Goal: Task Accomplishment & Management: Complete application form

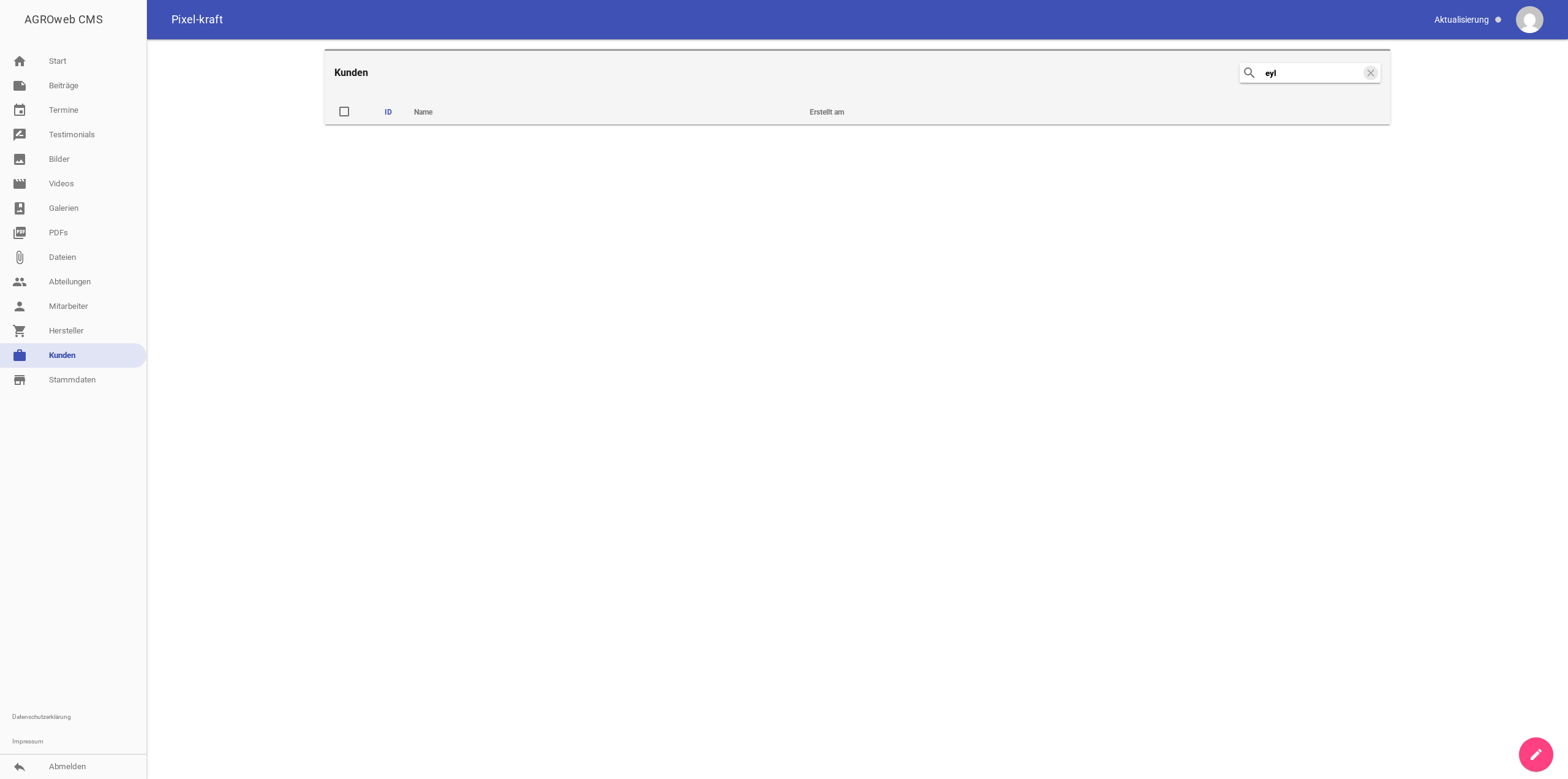
drag, startPoint x: 1293, startPoint y: 69, endPoint x: 1181, endPoint y: 74, distance: 112.1
click at [1181, 74] on header "Kunden search eyl clear" at bounding box center [857, 71] width 1065 height 46
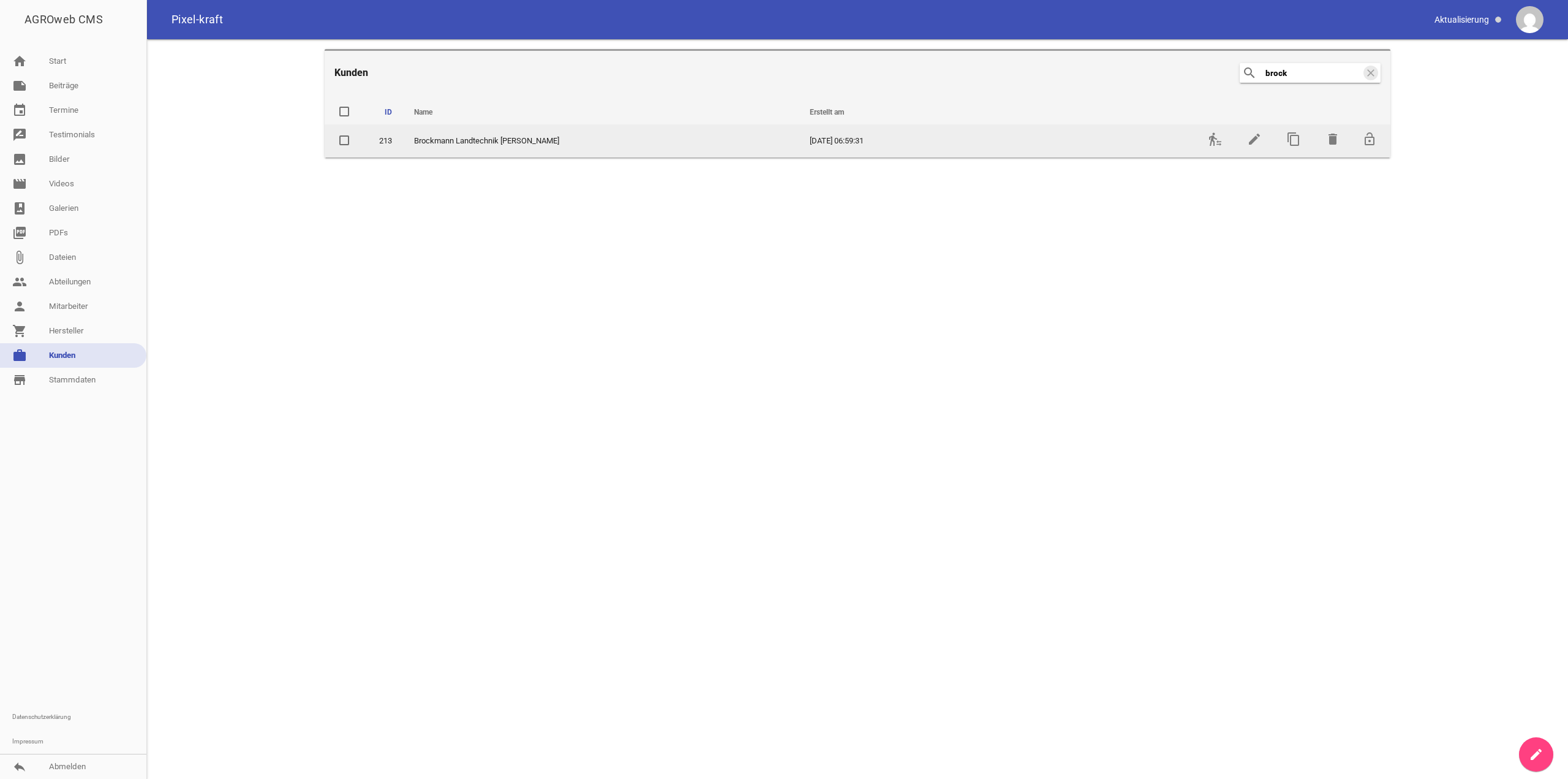
type input "brock"
click at [1211, 152] on td "transfer_within_a_station" at bounding box center [1213, 141] width 39 height 33
click at [1213, 143] on icon "transfer_within_a_station" at bounding box center [1215, 139] width 15 height 15
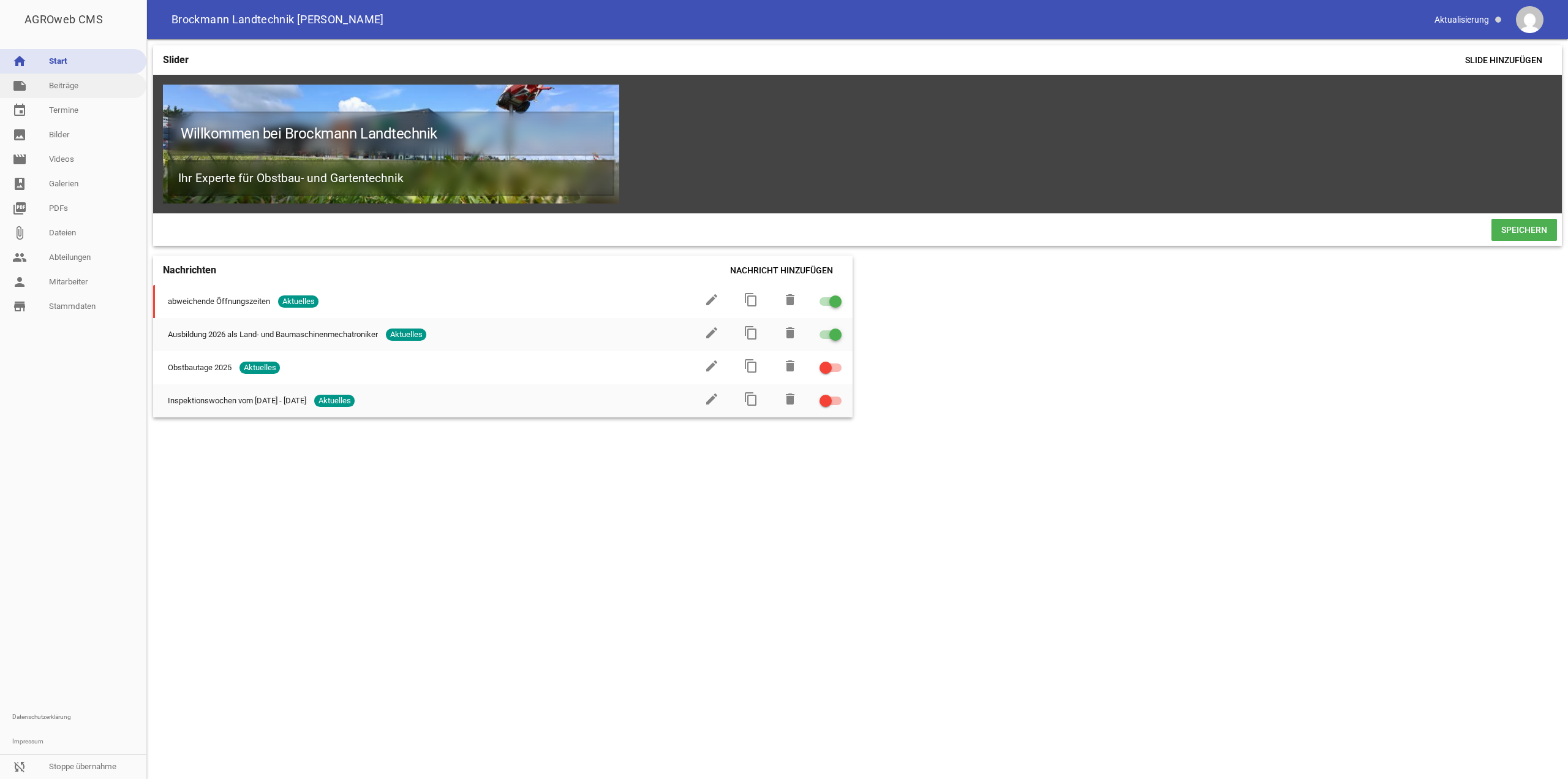
click at [84, 93] on link "note Beiträge" at bounding box center [73, 86] width 147 height 25
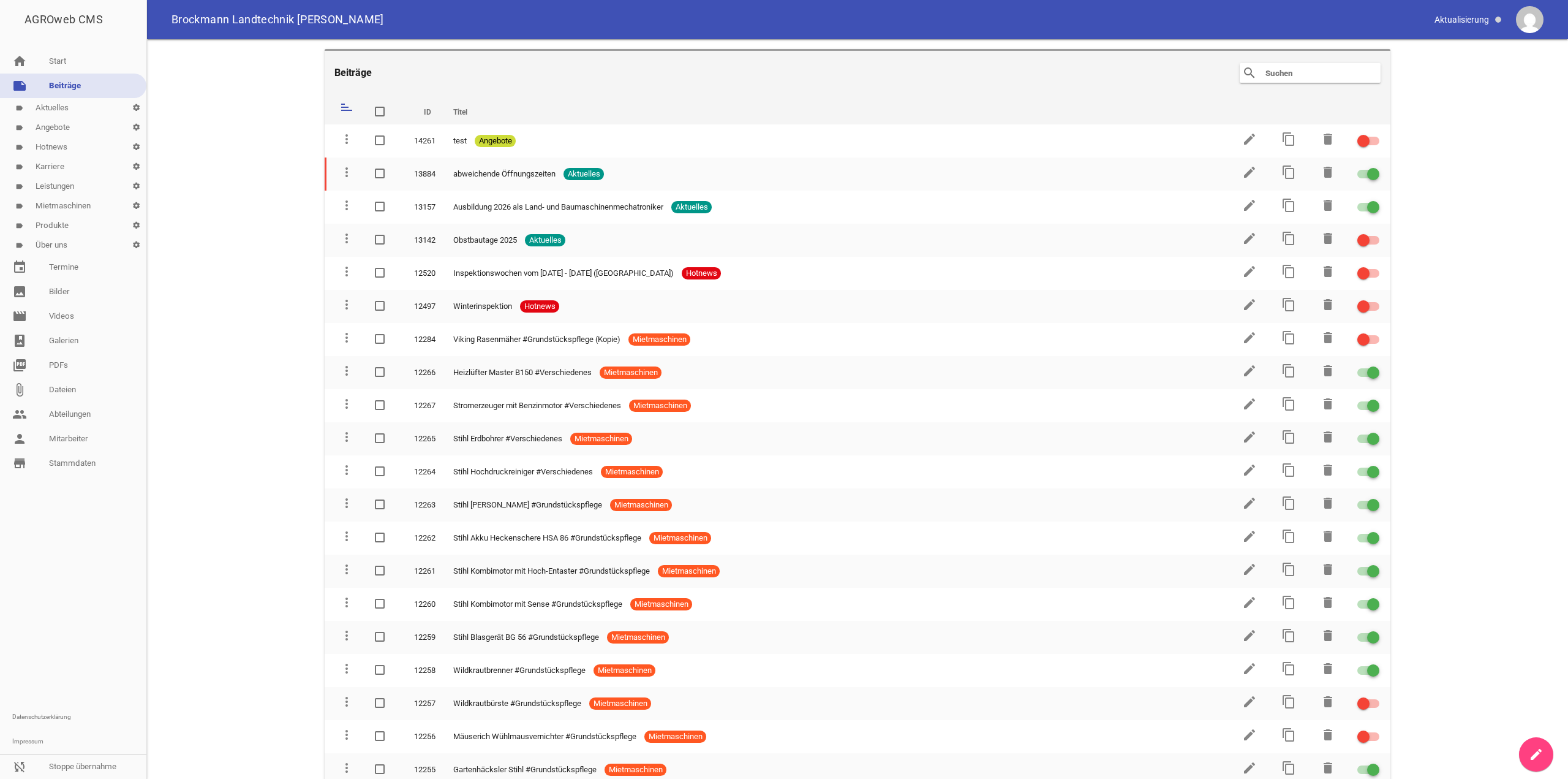
click at [75, 147] on link "label Hotnews settings" at bounding box center [73, 148] width 147 height 20
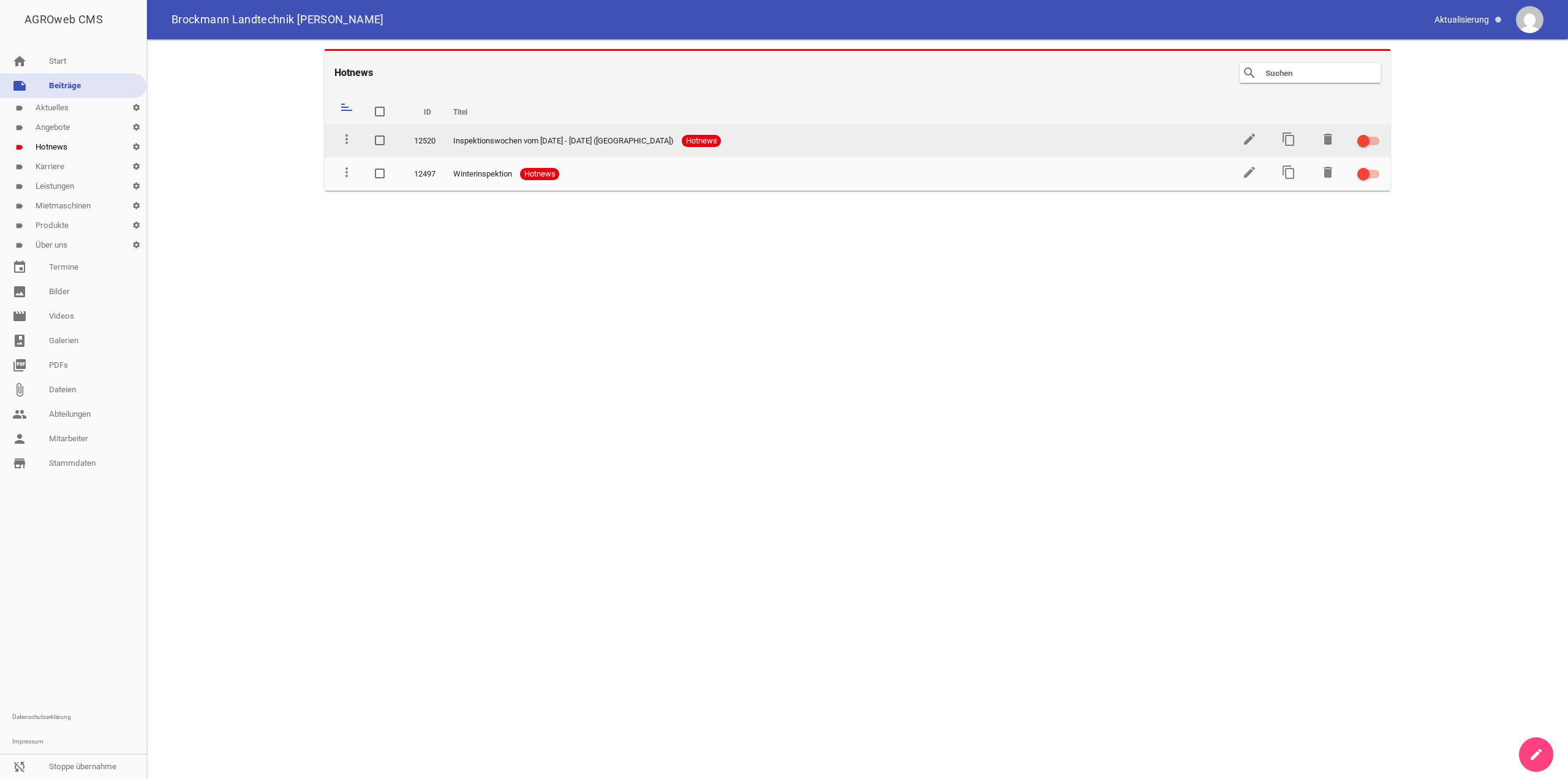
click at [1373, 142] on div at bounding box center [1368, 141] width 22 height 8
click at [1375, 133] on input "checkbox" at bounding box center [1375, 133] width 0 height 0
click at [1364, 147] on label at bounding box center [1366, 141] width 18 height 15
click at [1375, 133] on input "checkbox" at bounding box center [1375, 133] width 0 height 0
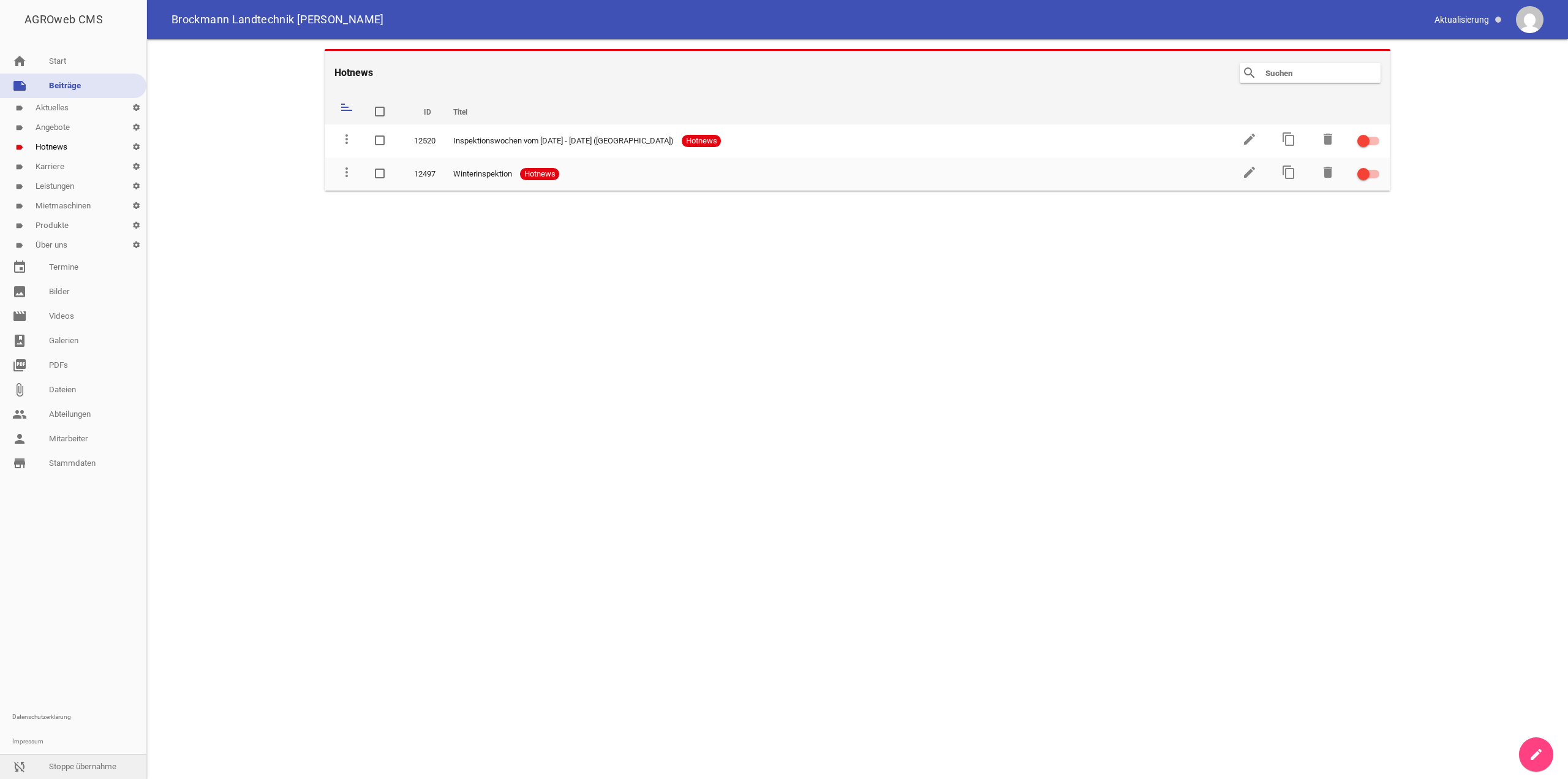
click at [77, 757] on link "sync_disabled Stoppe übernahme" at bounding box center [73, 767] width 147 height 25
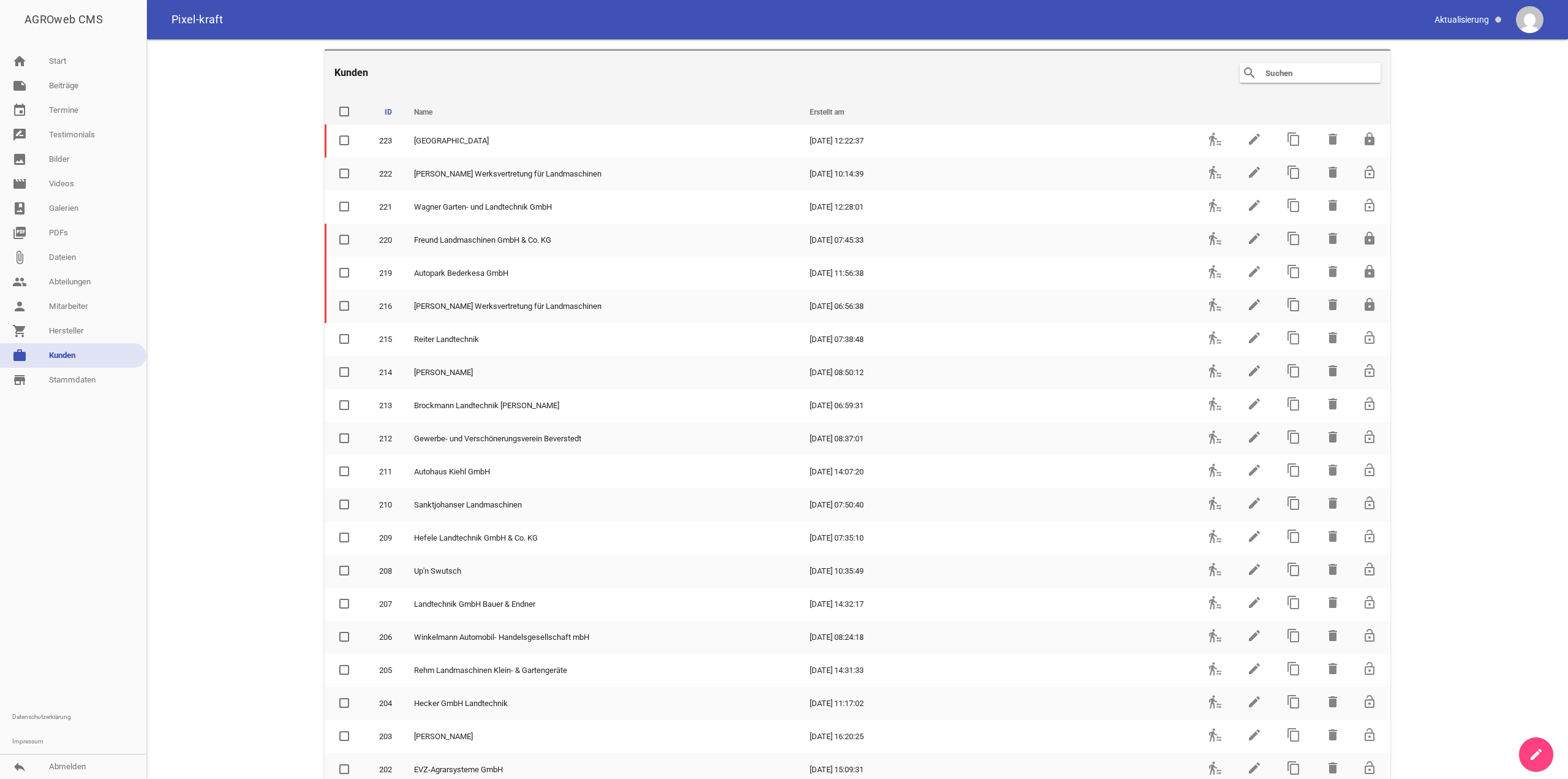
click at [1304, 71] on input "text" at bounding box center [1313, 73] width 98 height 15
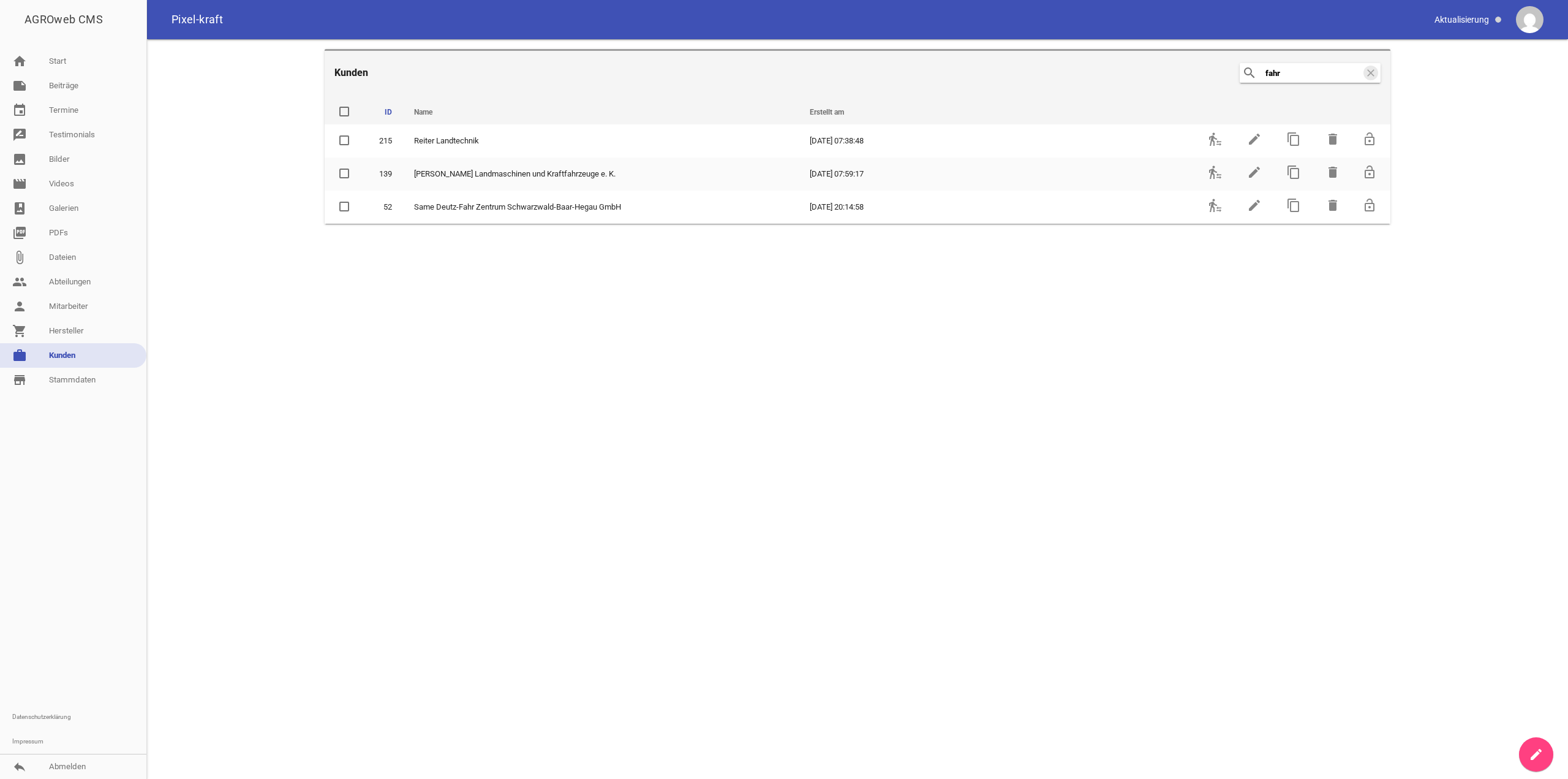
click at [1282, 73] on input "fahr" at bounding box center [1313, 73] width 98 height 15
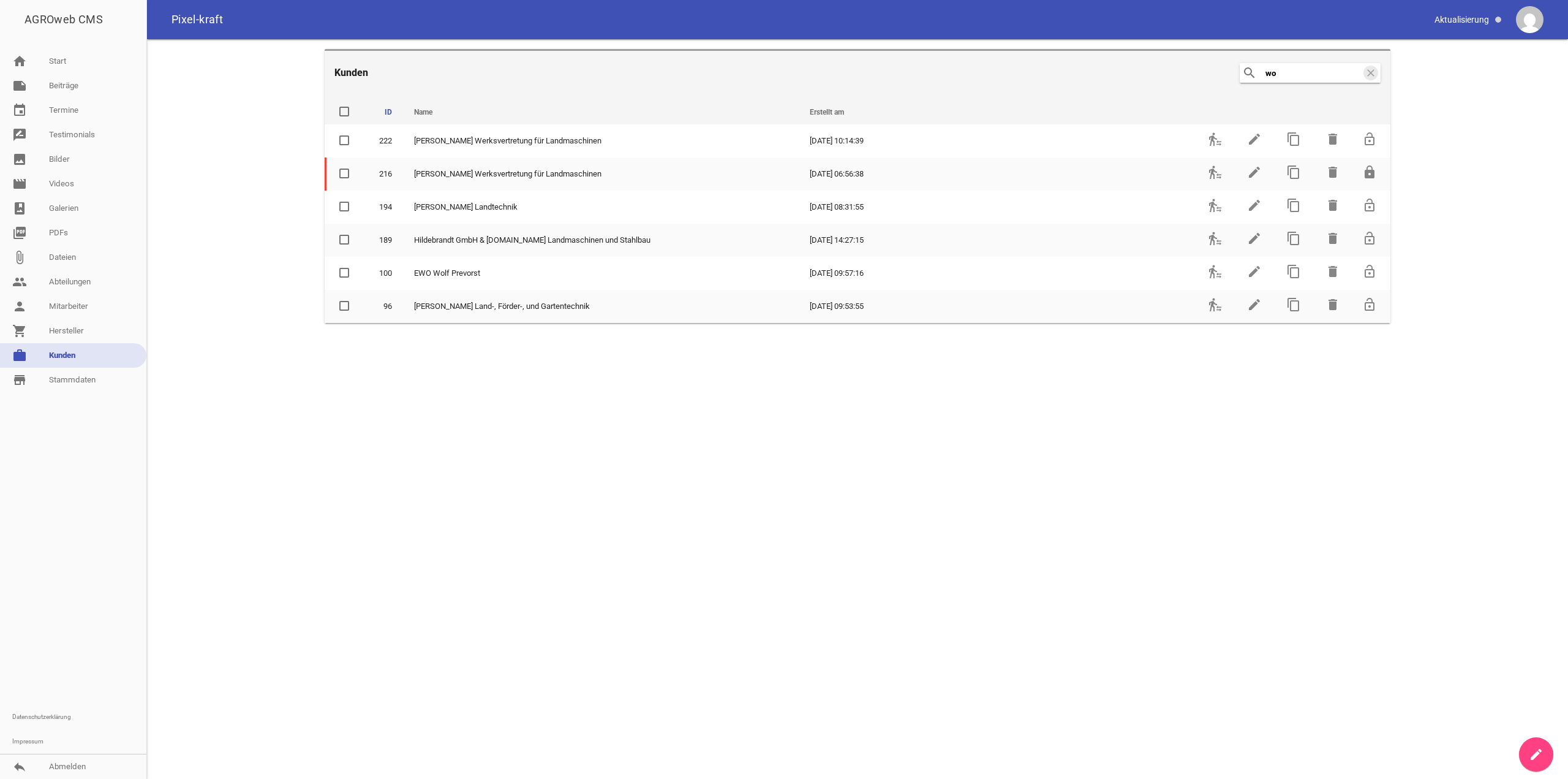
type input "w"
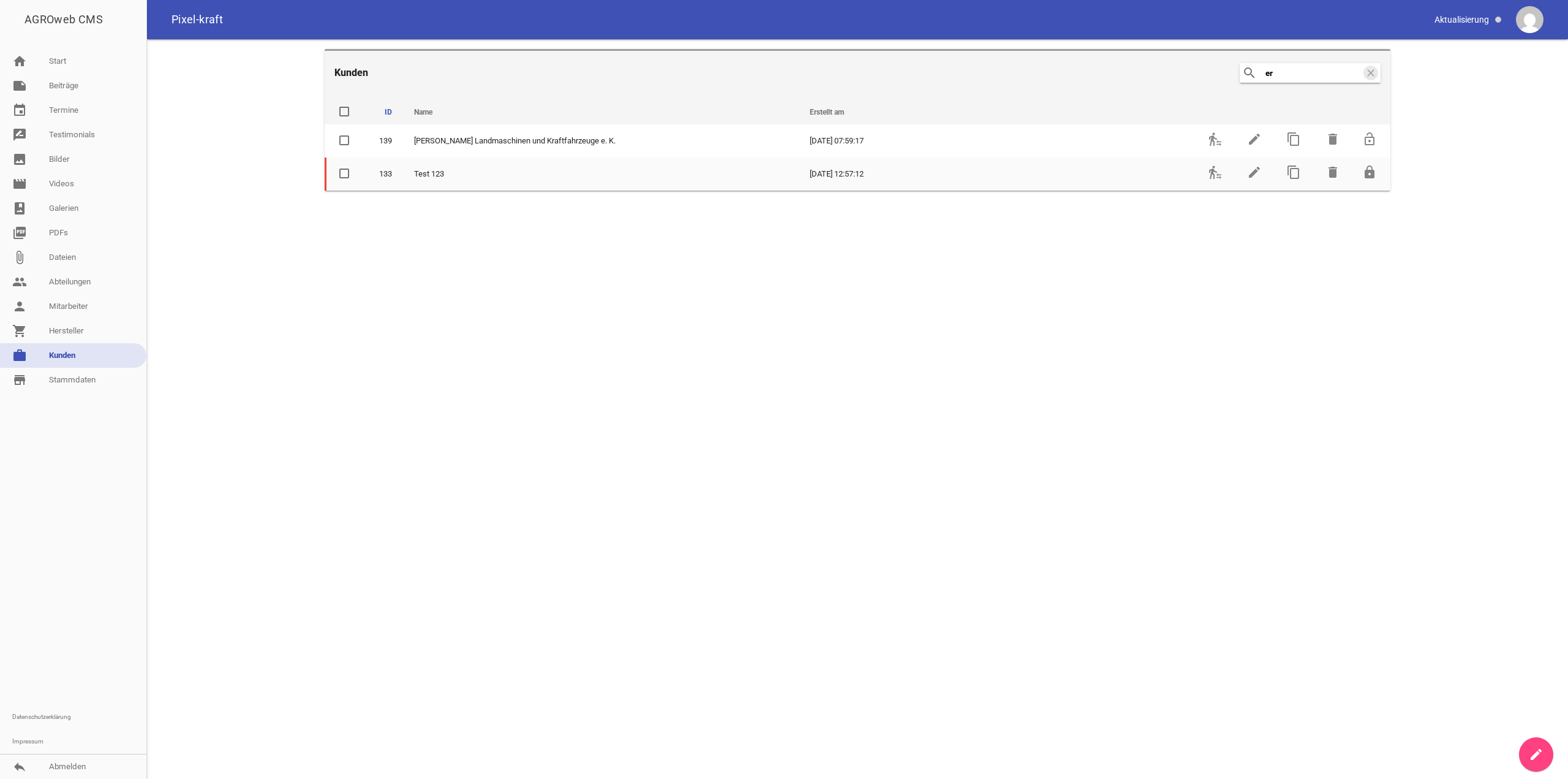
type input "e"
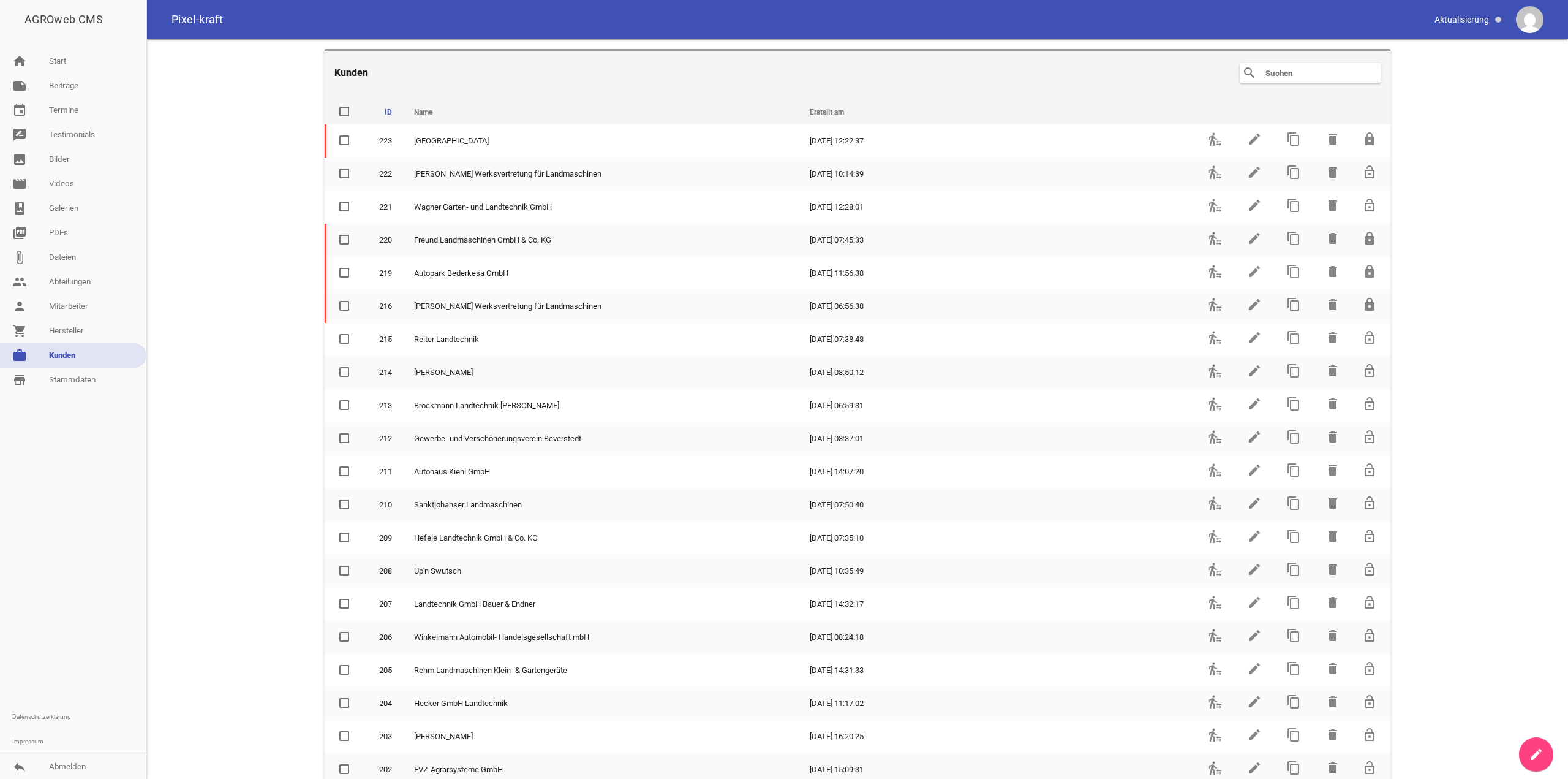
click at [1528, 745] on link "create" at bounding box center [1535, 753] width 34 height 34
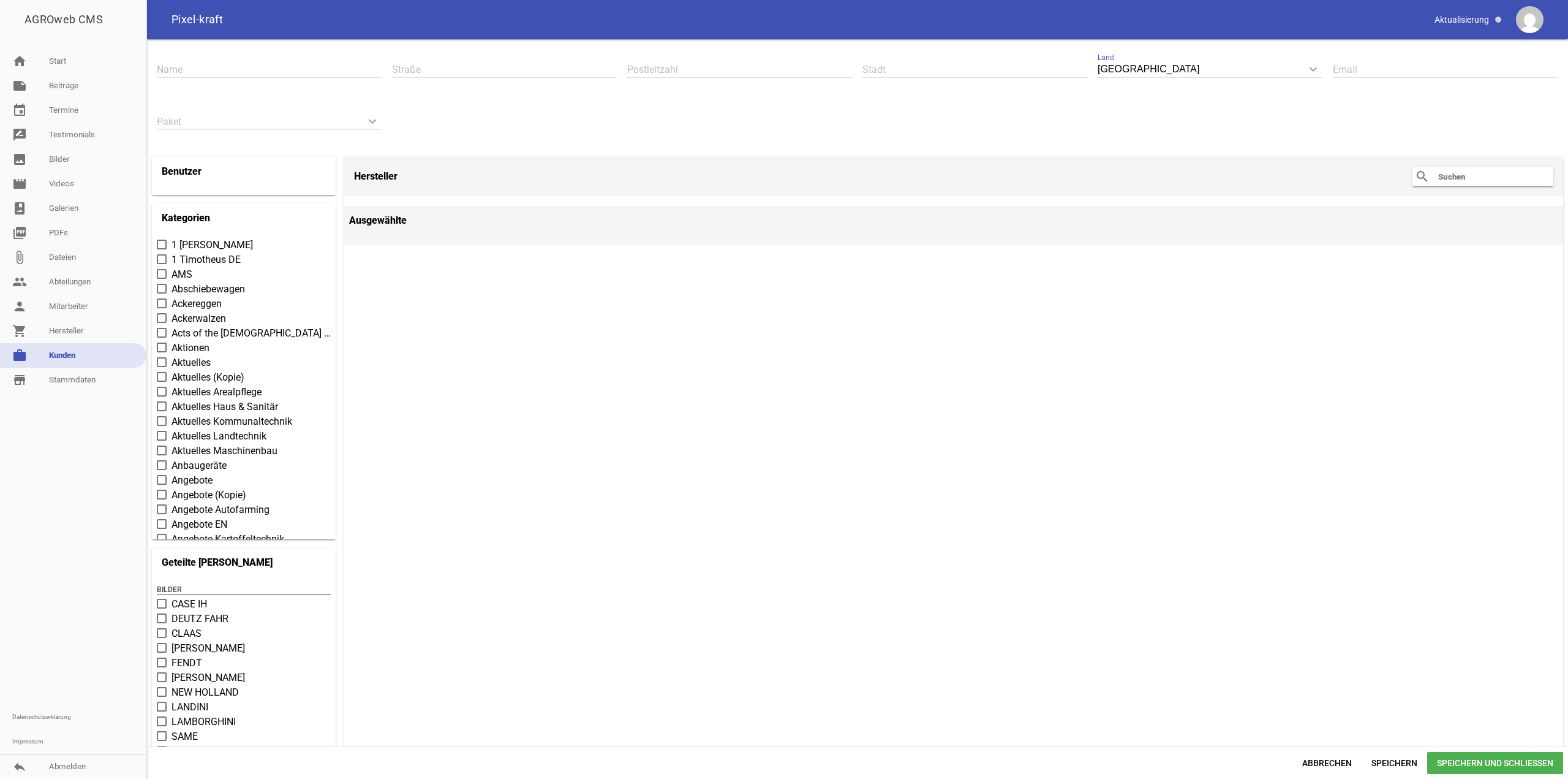
click at [253, 68] on input "text" at bounding box center [269, 70] width 225 height 17
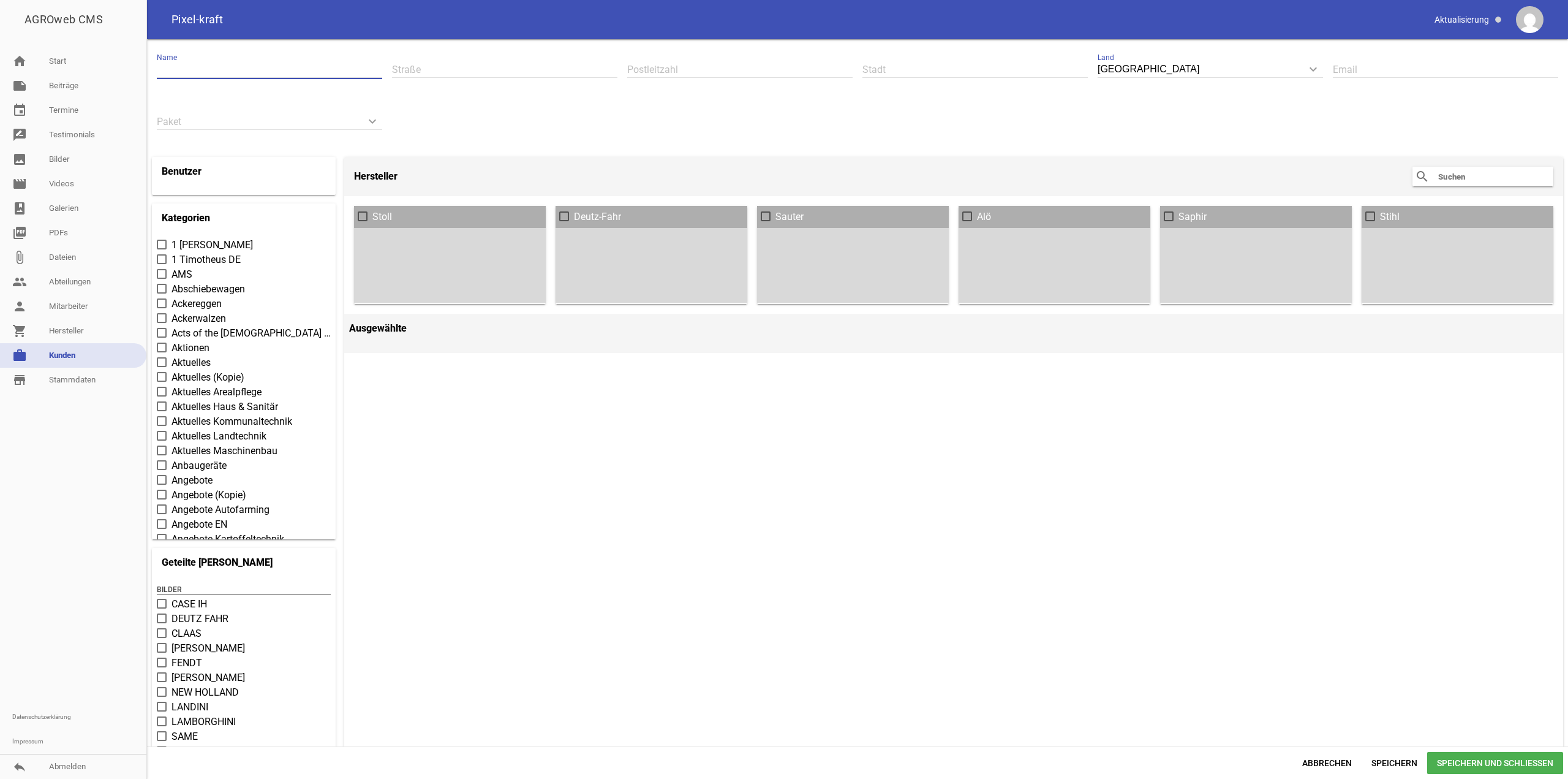
paste input "[PERSON_NAME] Fahrradladen Worpswede"
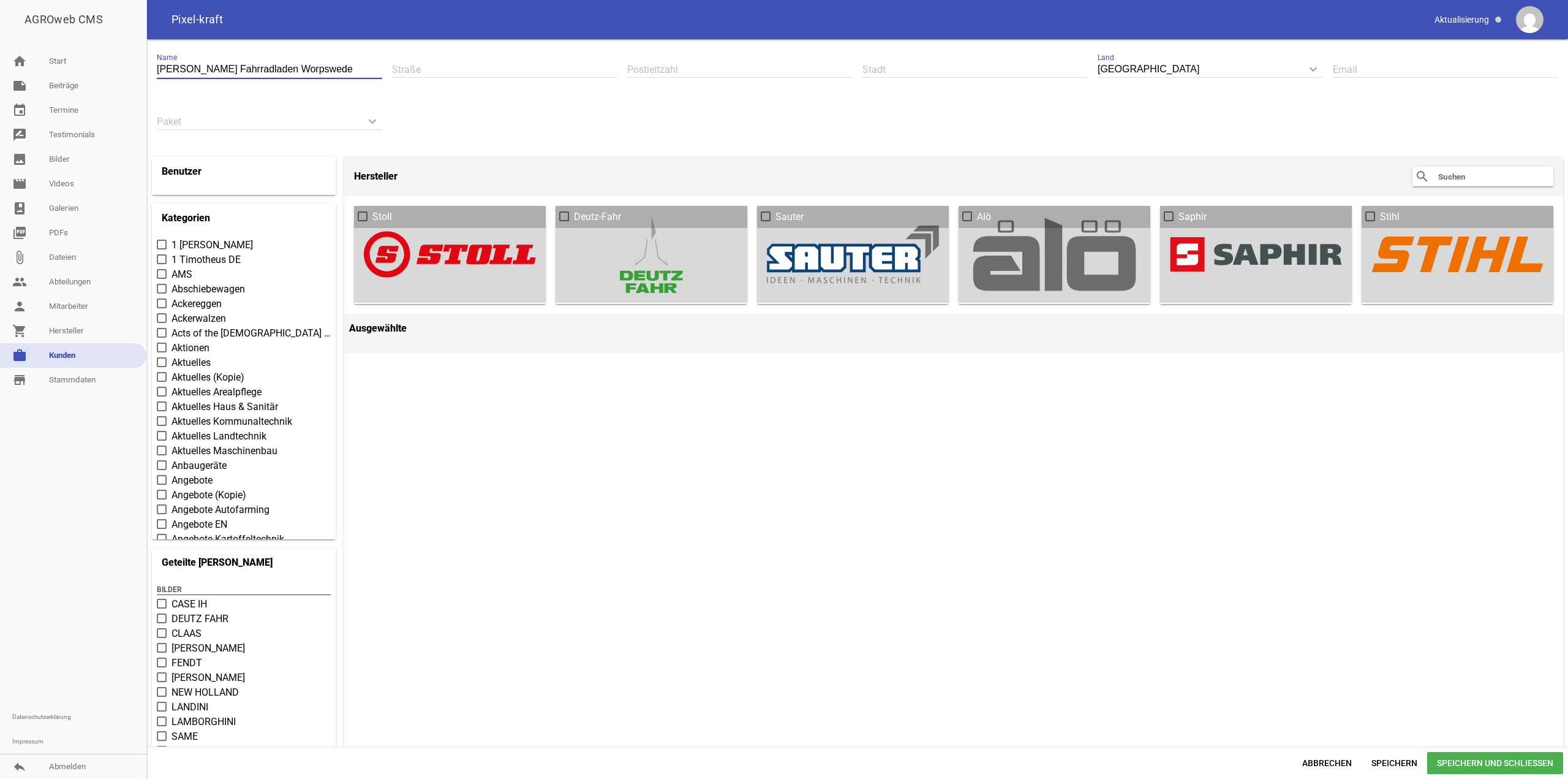
type input "[PERSON_NAME] Fahrradladen Worpswede"
click at [451, 65] on input "text" at bounding box center [504, 70] width 225 height 17
click at [537, 73] on input "text" at bounding box center [504, 70] width 225 height 17
paste input "Findorffstr. 28"
type input "Findorffstr. 28"
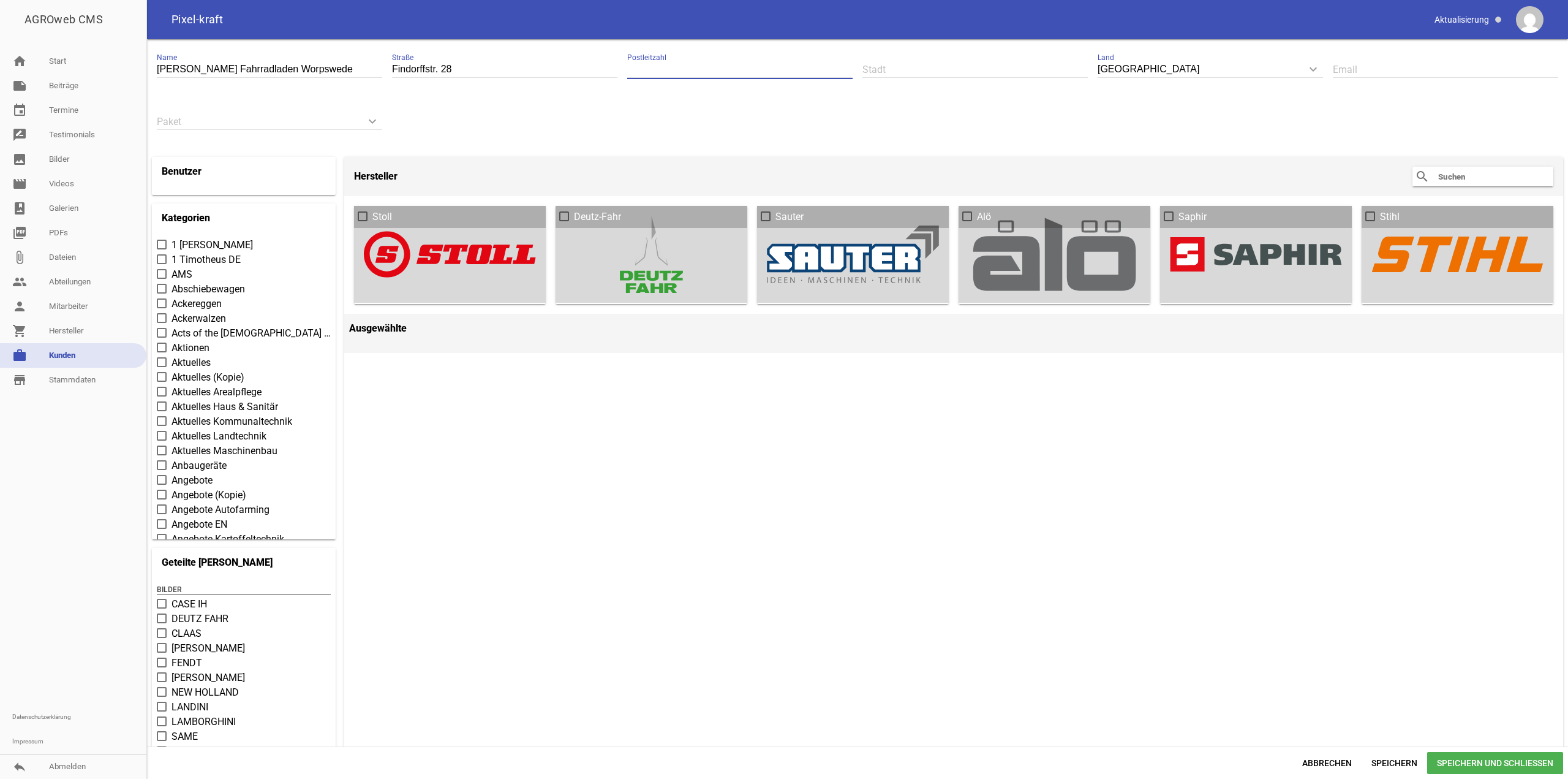
click at [734, 72] on input "text" at bounding box center [740, 70] width 225 height 17
paste input "27726"
type input "27726"
click at [943, 62] on input "text" at bounding box center [975, 70] width 225 height 17
paste input "Worpswede"
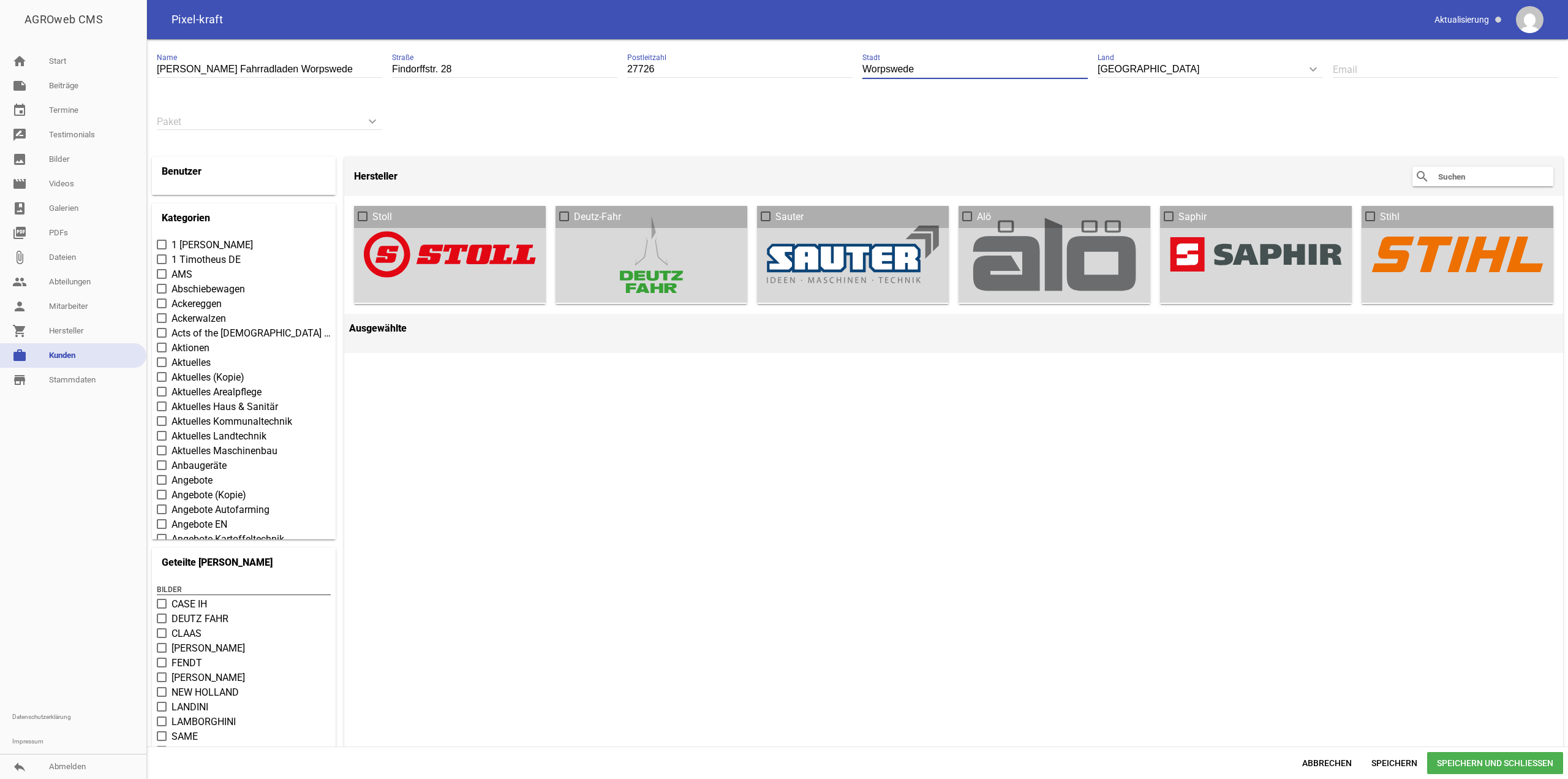
type input "Worpswede"
click at [1391, 74] on input "text" at bounding box center [1445, 70] width 225 height 17
paste input "[EMAIL_ADDRESS][DOMAIN_NAME]"
type input "[EMAIL_ADDRESS][DOMAIN_NAME]"
click at [263, 113] on div "keyboard_arrow_down Paket Startup plan Basic plan Profi plan Ultra plan" at bounding box center [269, 122] width 225 height 42
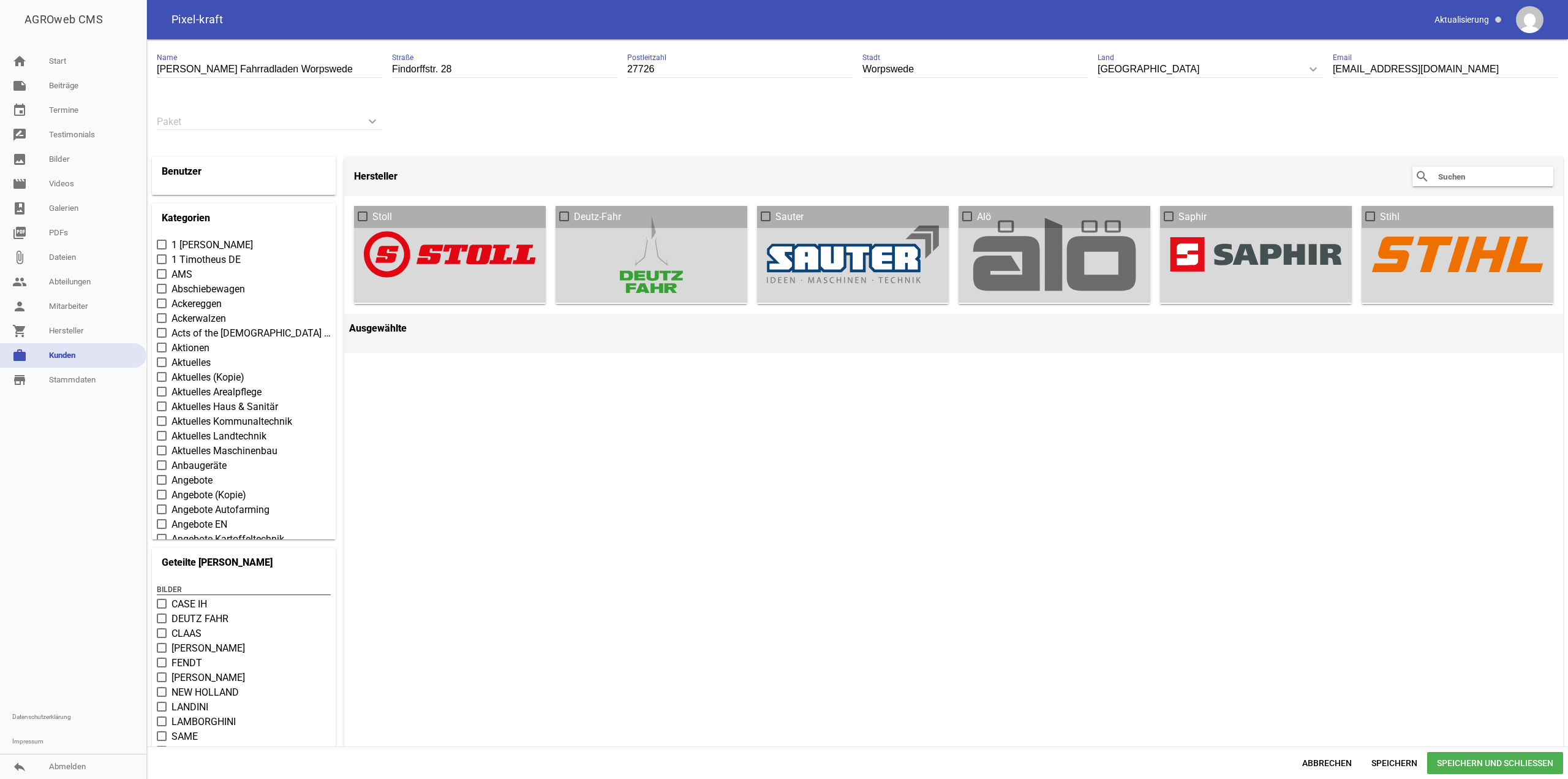
click at [268, 121] on input "keyboard_arrow_down" at bounding box center [269, 122] width 225 height 17
click at [250, 210] on li "Profi plan" at bounding box center [269, 208] width 225 height 29
type input "Profi plan"
click at [235, 201] on li "Profi plan" at bounding box center [269, 208] width 225 height 29
click at [1413, 762] on span "Speichern" at bounding box center [1393, 762] width 65 height 22
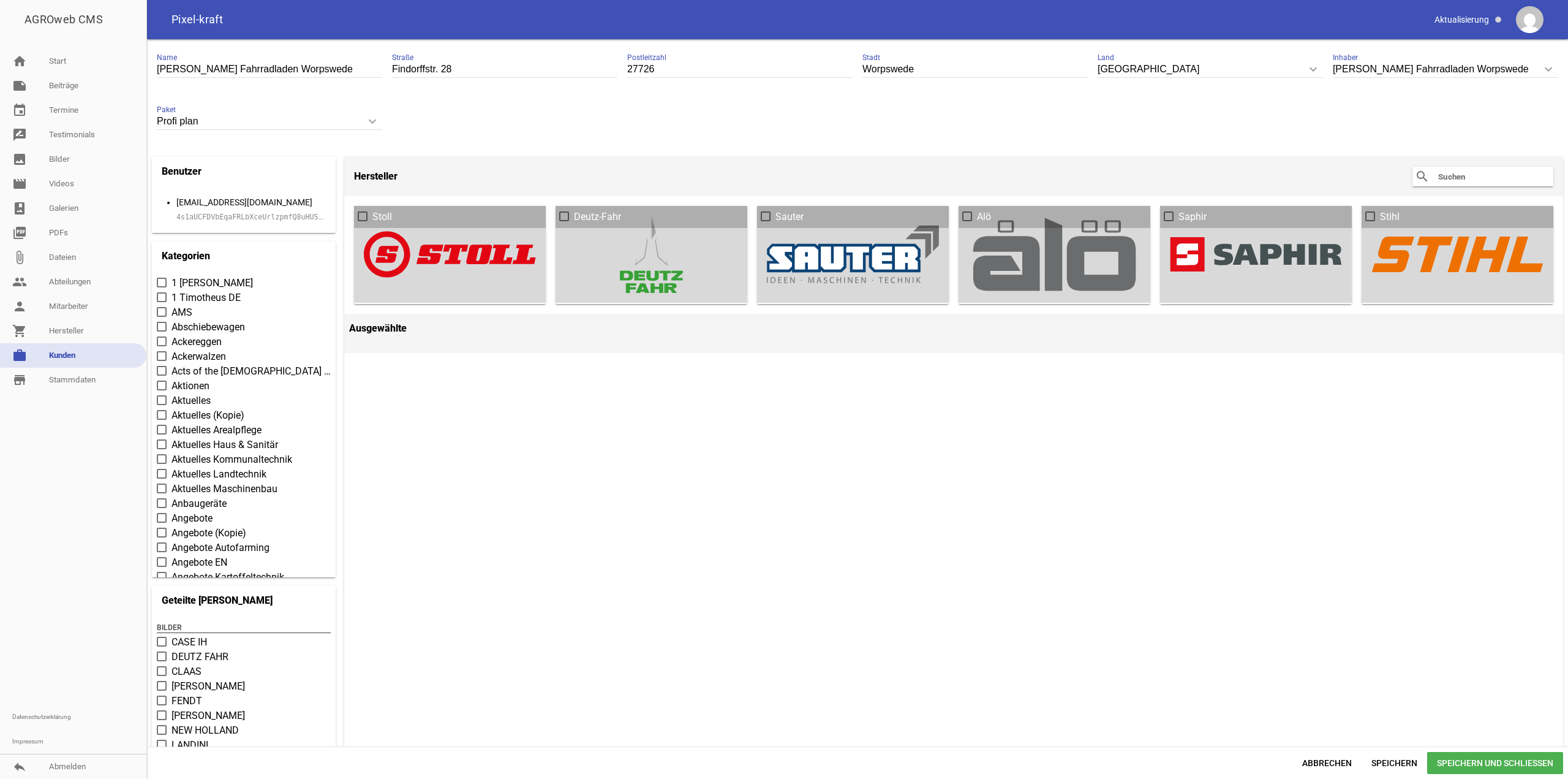
click at [314, 127] on input "Profi plan" at bounding box center [269, 122] width 225 height 17
click at [758, 490] on div "Hersteller search clear Stoll Deutz-Fahr Sauter Alö Saphir Stihl Ausgewählte" at bounding box center [953, 543] width 1218 height 773
click at [241, 220] on code "4s1aUCFDVbEqaFRLbXceUrlzpmfQ8uHUSI2S3bpnNoRPuuxHxcApVtcmugV5" at bounding box center [305, 217] width 258 height 8
click at [244, 219] on code "4s1aUCFDVbEqaFRLbXceUrlzpmfQ8uHUSI2S3bpnNoRPuuxHxcApVtcmugV5" at bounding box center [305, 217] width 258 height 8
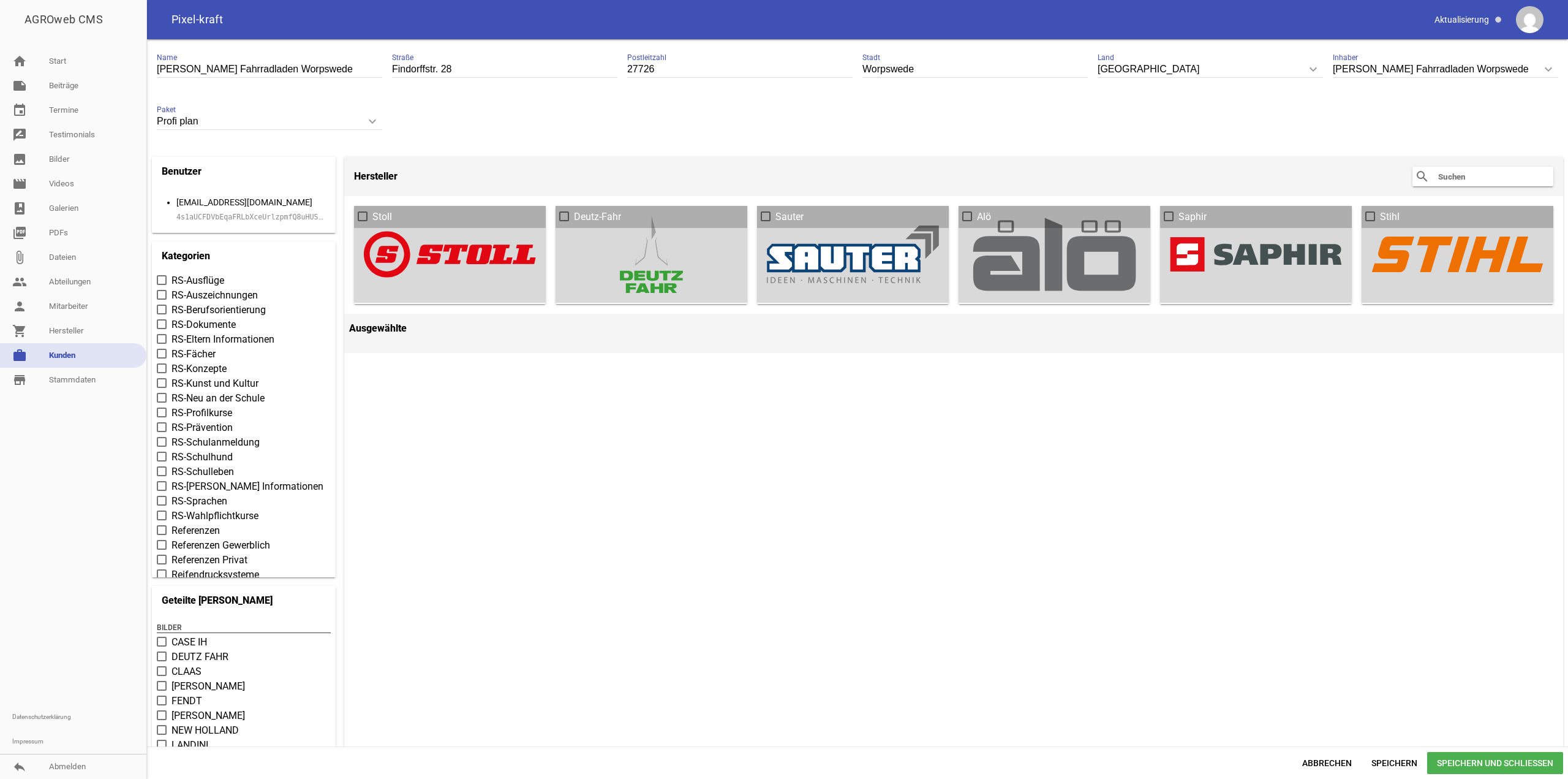
click at [244, 219] on code "4s1aUCFDVbEqaFRLbXceUrlzpmfQ8uHUSI2S3bpnNoRPuuxHxcApVtcmugV5" at bounding box center [305, 217] width 258 height 8
